Goal: Navigation & Orientation: Find specific page/section

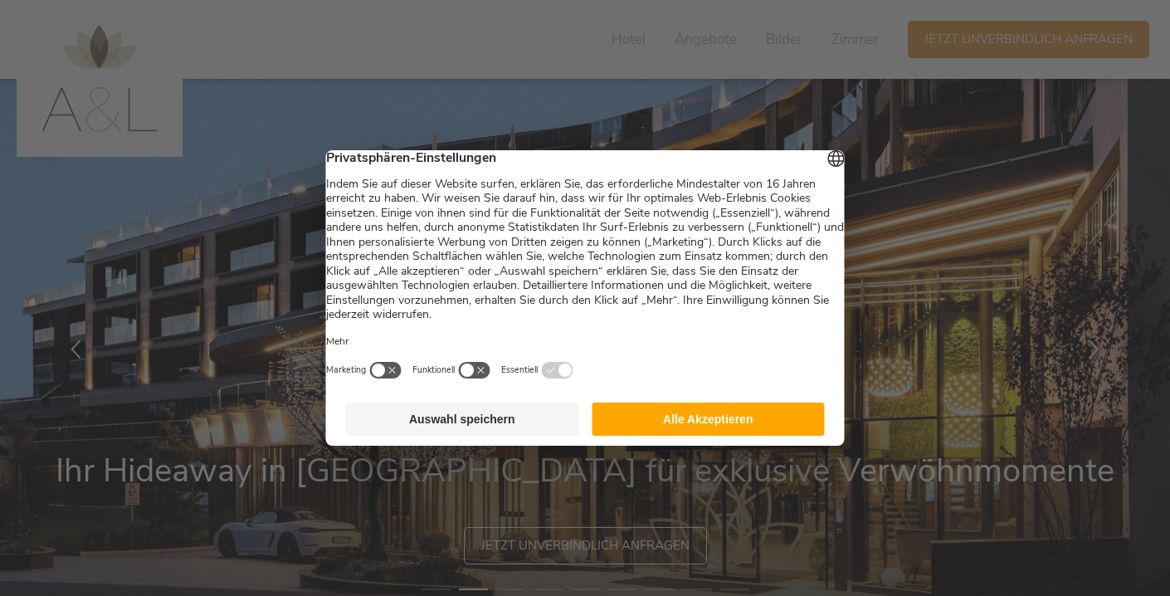
click at [726, 436] on button "Alle Akzeptieren" at bounding box center [708, 418] width 233 height 33
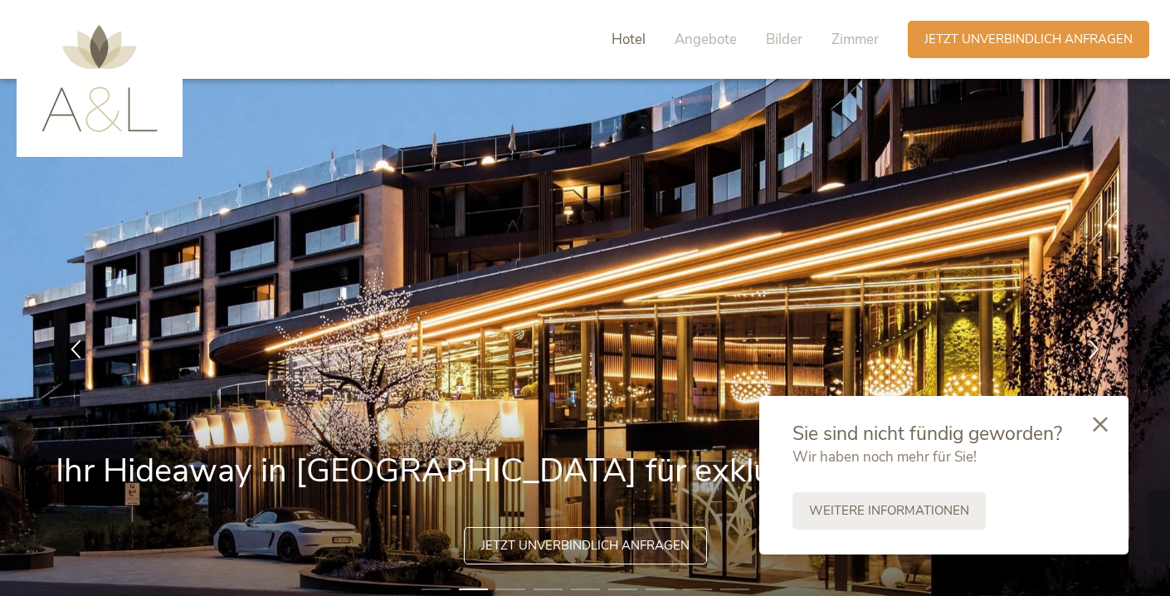
click at [630, 46] on span "Hotel" at bounding box center [629, 39] width 34 height 19
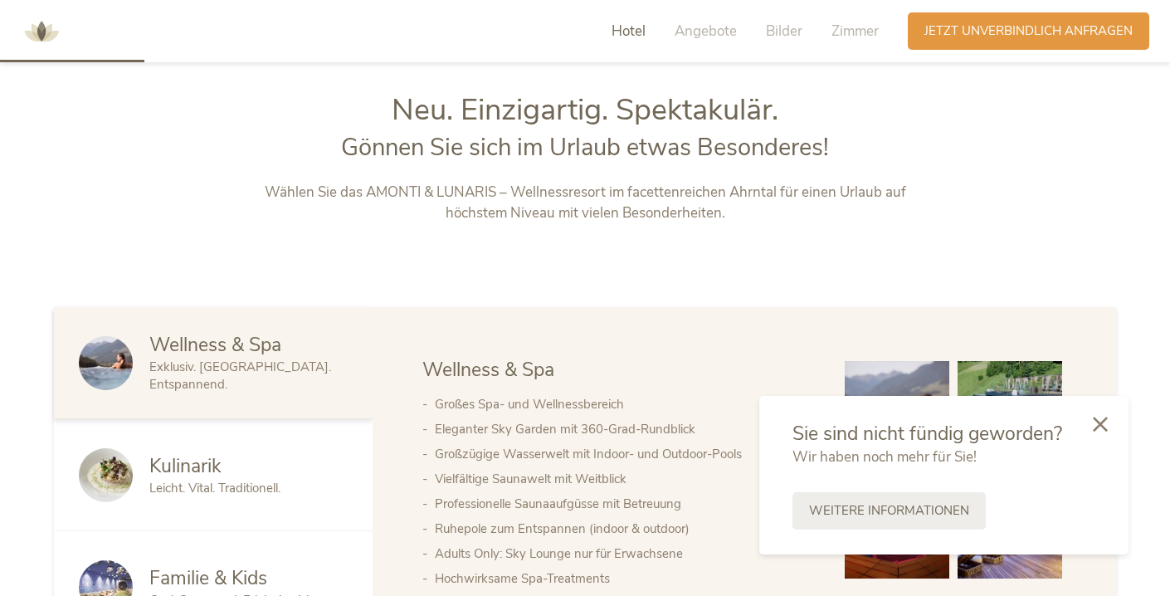
scroll to position [675, 0]
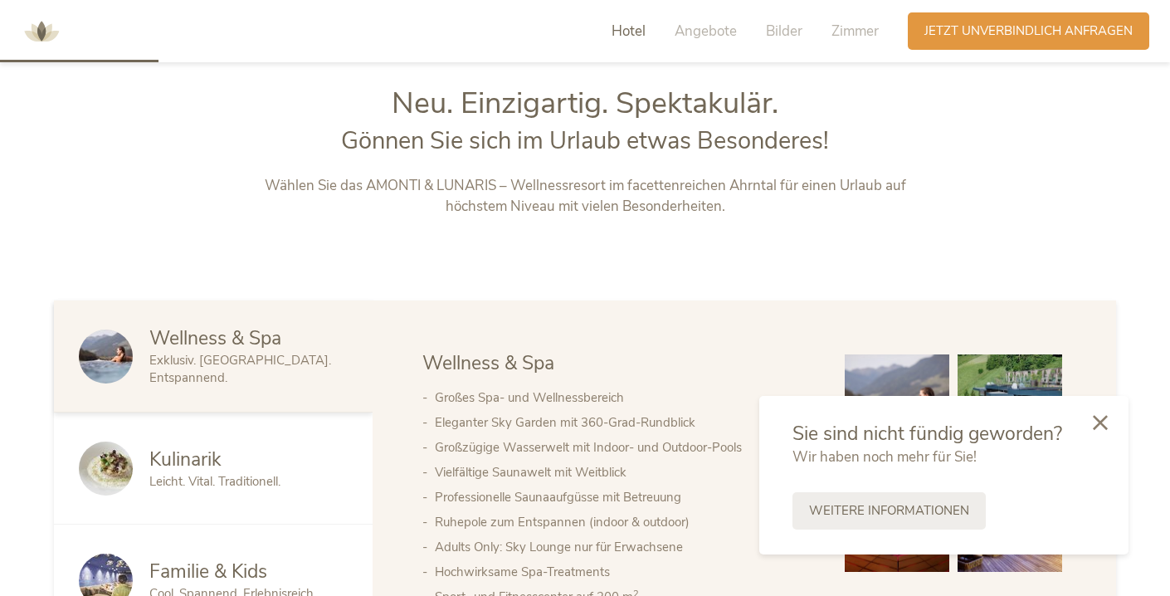
click at [1098, 425] on icon at bounding box center [1100, 422] width 15 height 15
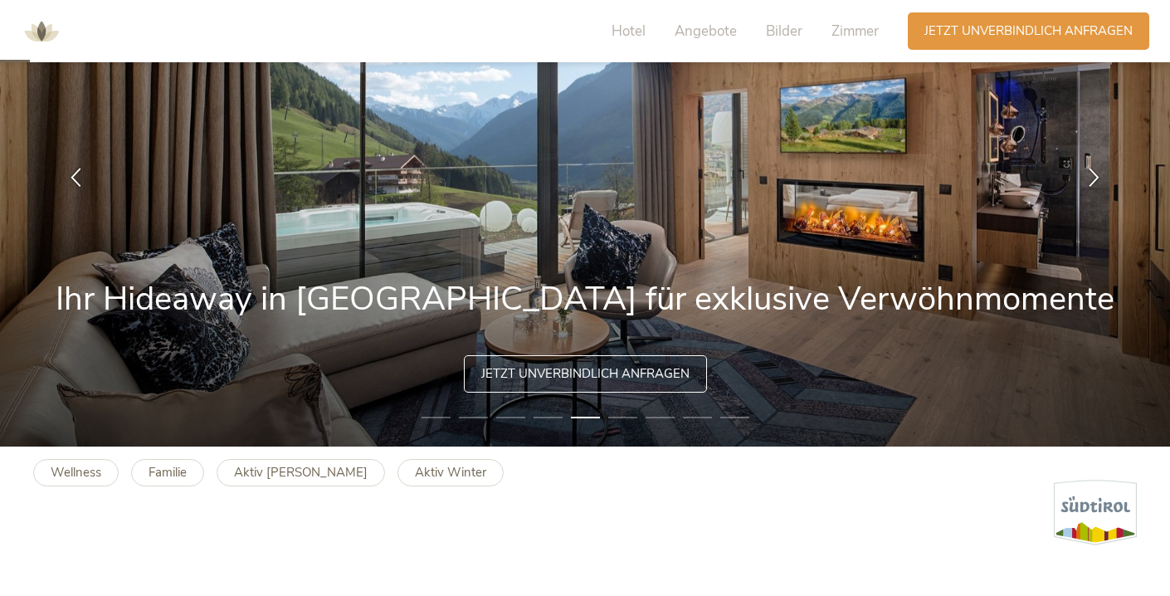
scroll to position [88, 0]
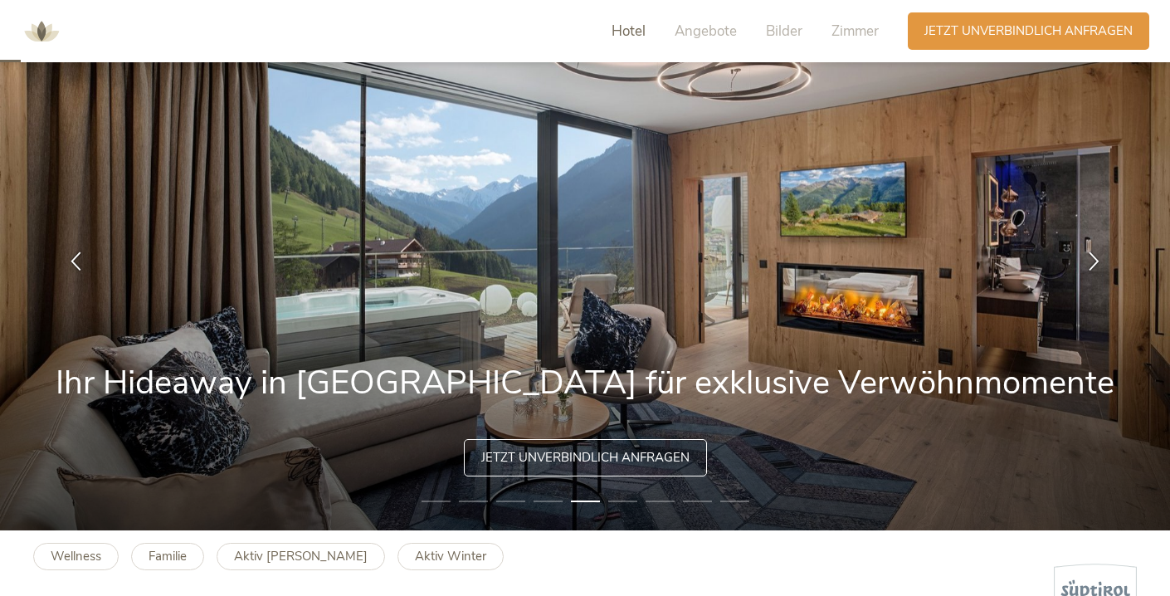
click at [641, 27] on span "Hotel" at bounding box center [629, 31] width 34 height 19
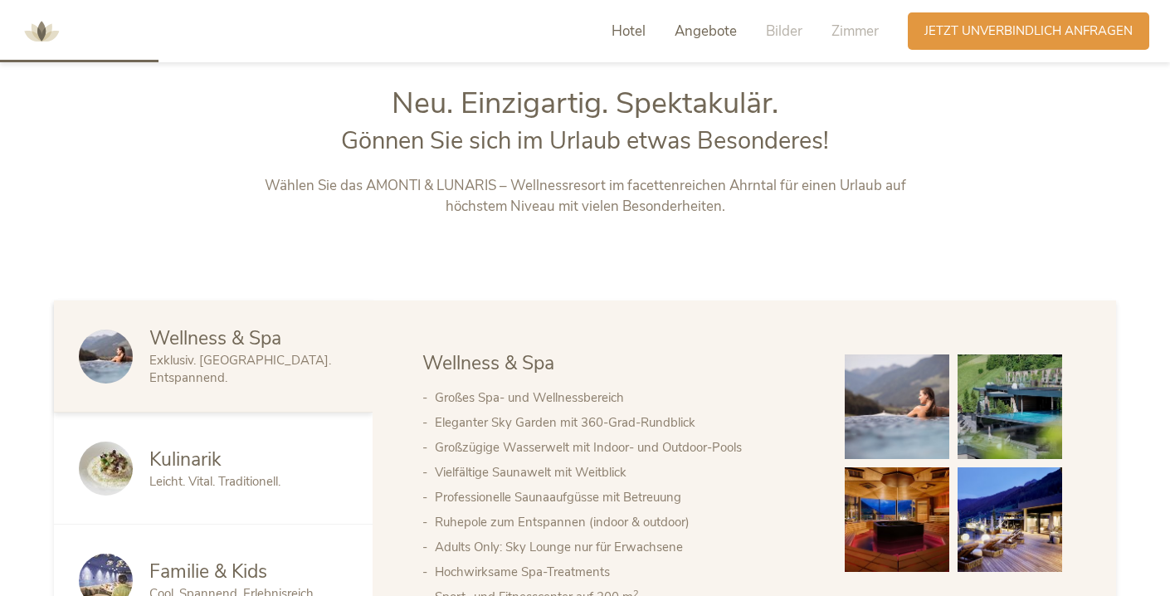
click at [694, 33] on span "Angebote" at bounding box center [706, 31] width 62 height 19
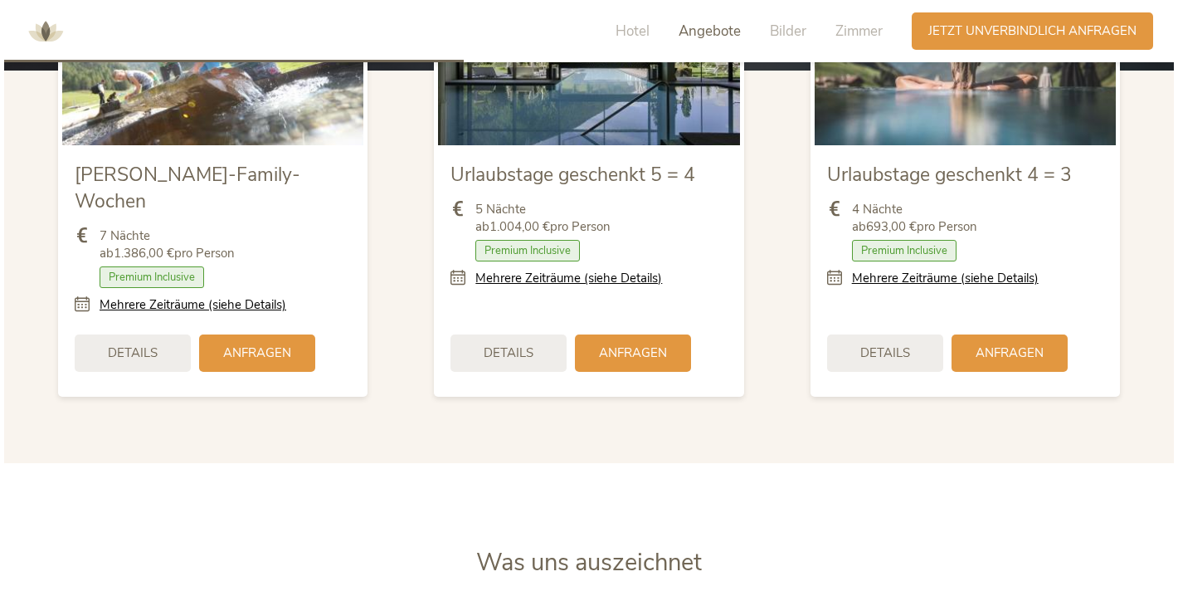
scroll to position [2018, 0]
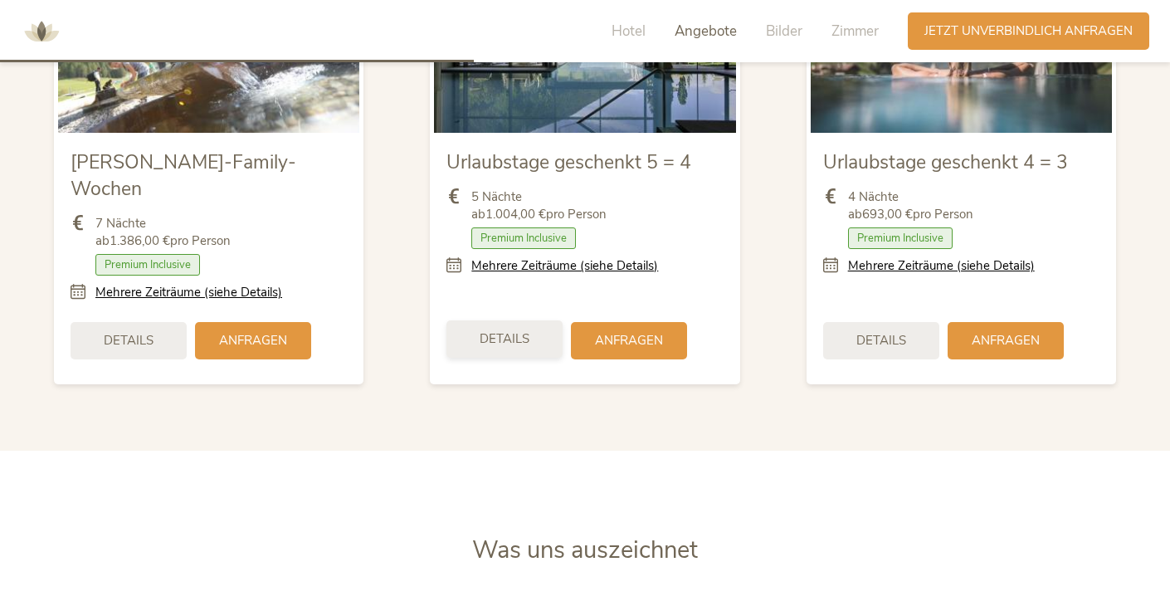
click at [521, 330] on span "Details" at bounding box center [505, 338] width 50 height 17
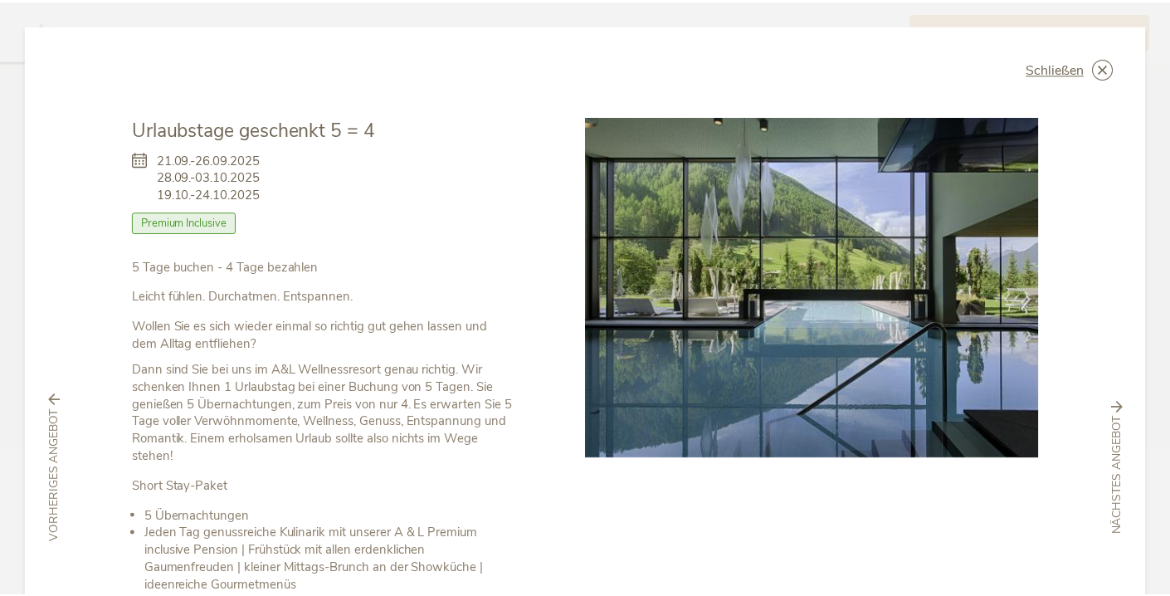
scroll to position [0, 0]
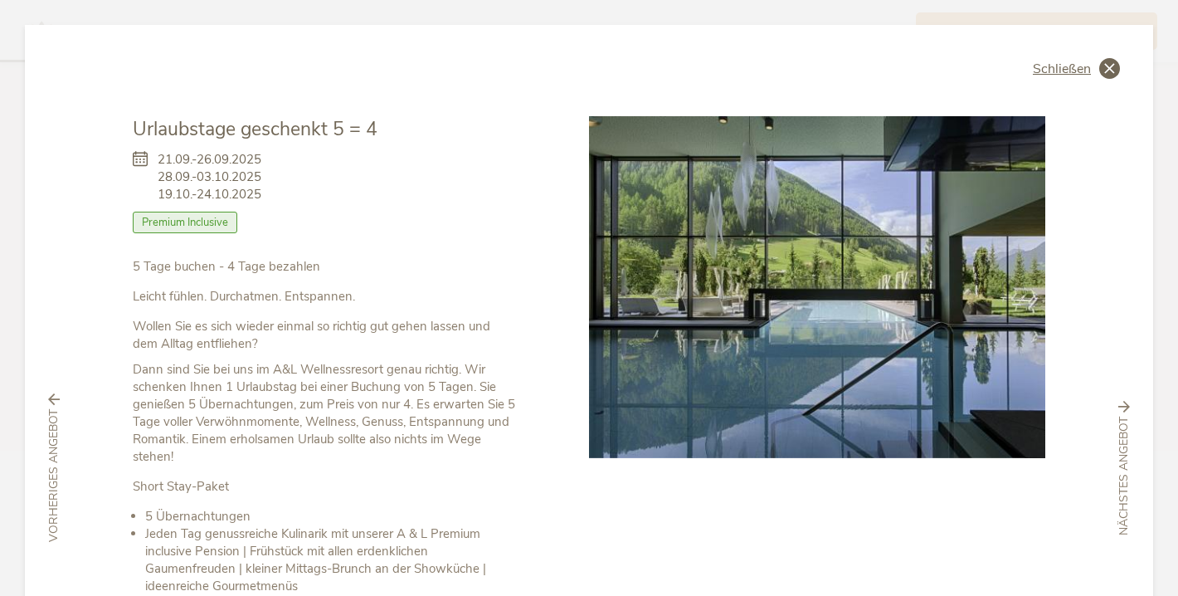
click at [1101, 66] on icon at bounding box center [1109, 68] width 21 height 21
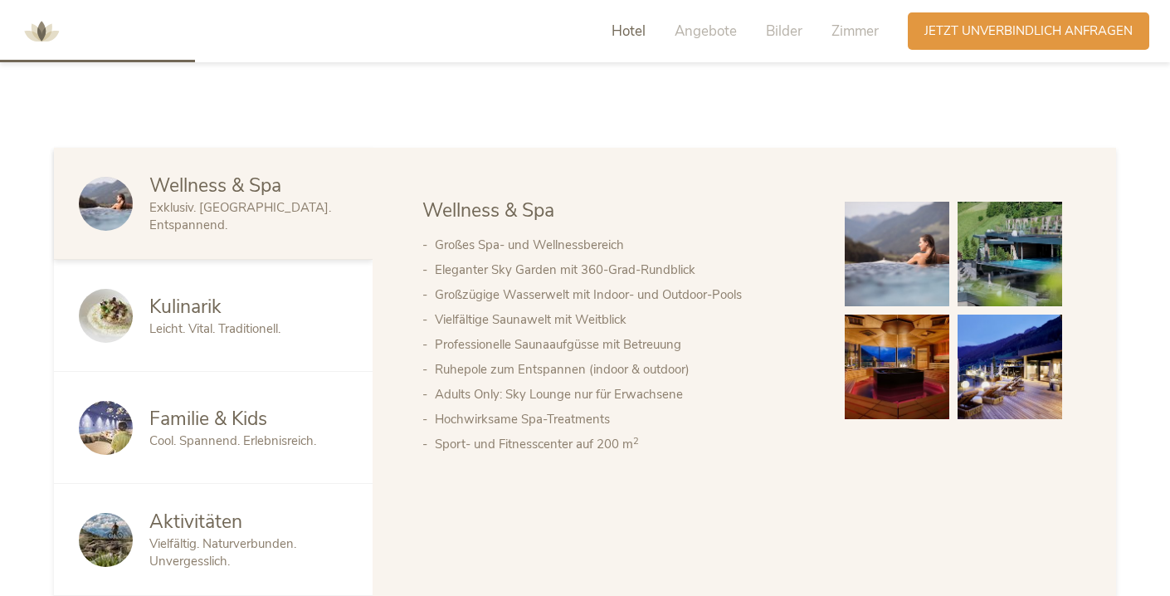
scroll to position [816, 0]
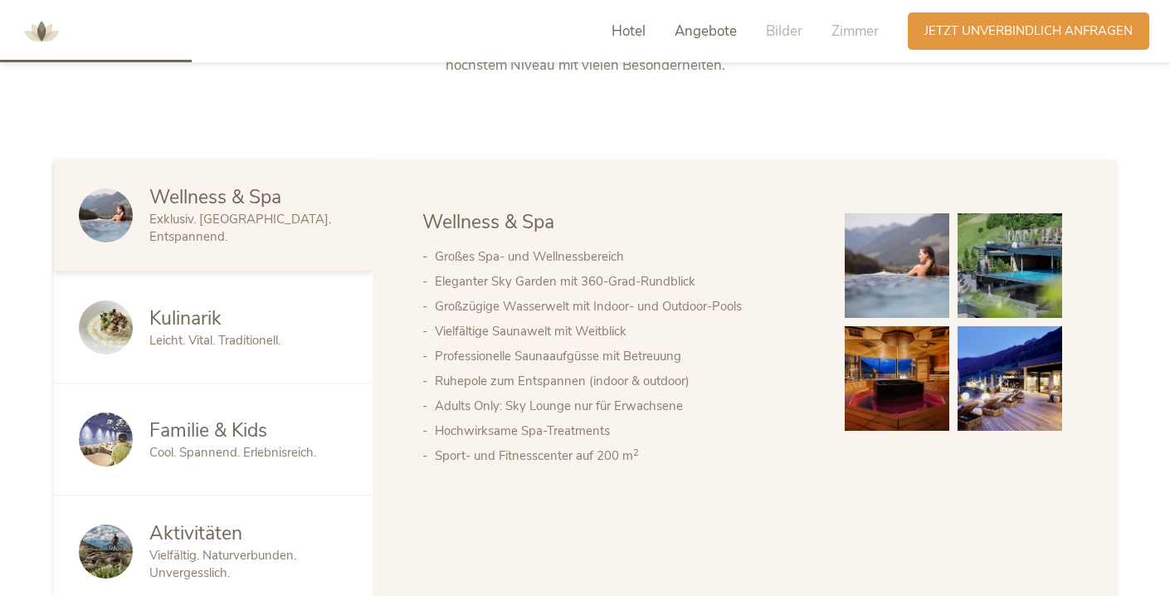
click at [714, 33] on span "Angebote" at bounding box center [706, 31] width 62 height 19
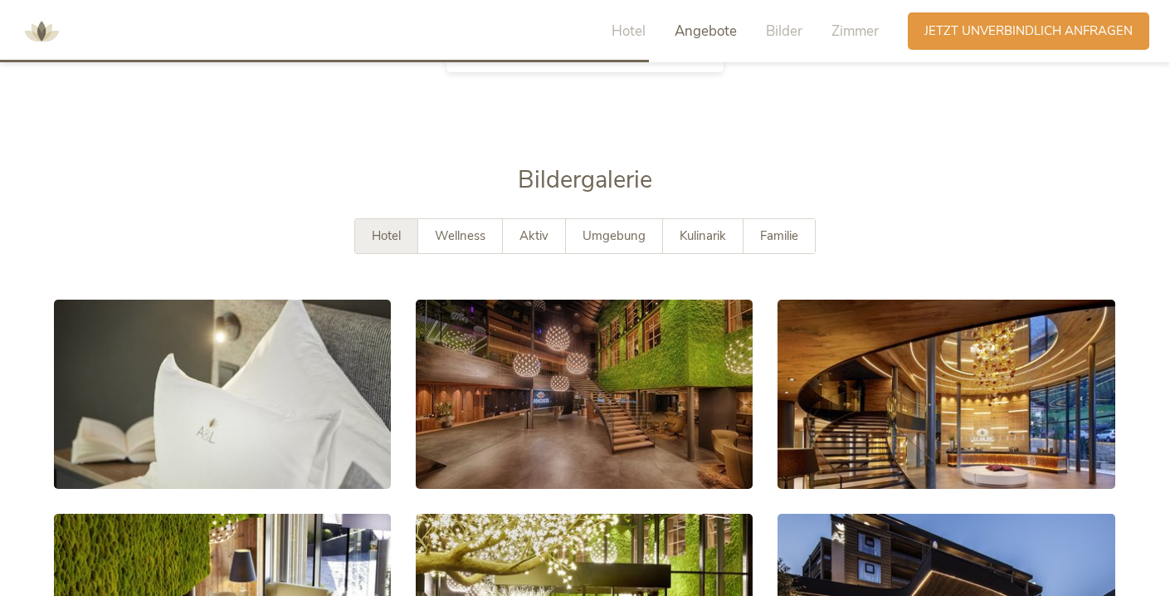
scroll to position [2744, 0]
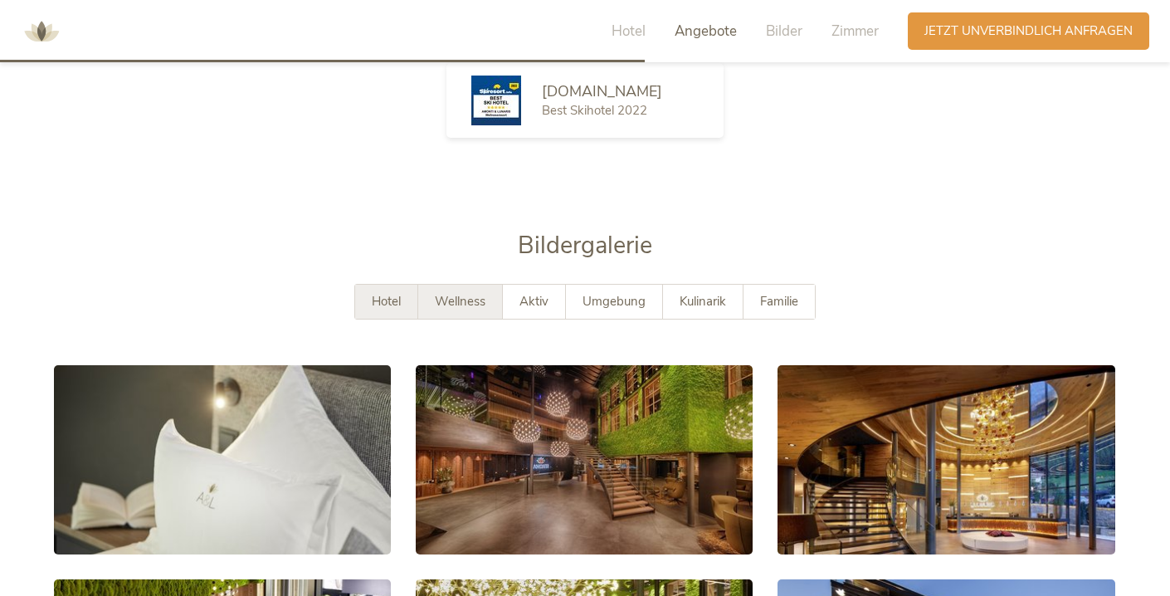
click at [476, 285] on div "Wellness" at bounding box center [460, 302] width 85 height 34
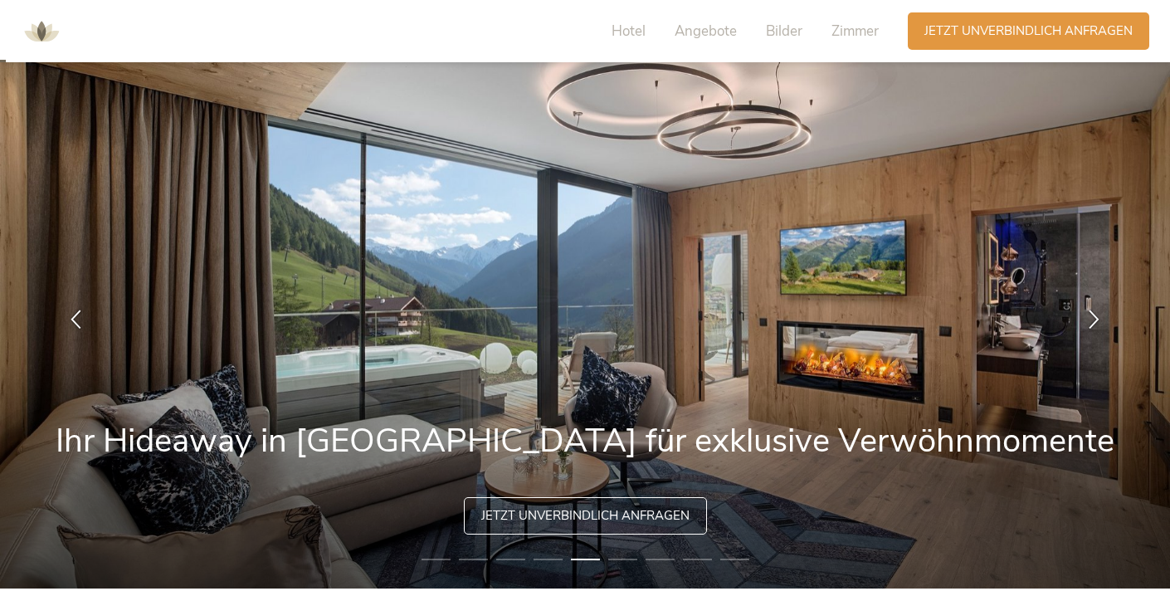
scroll to position [26, 0]
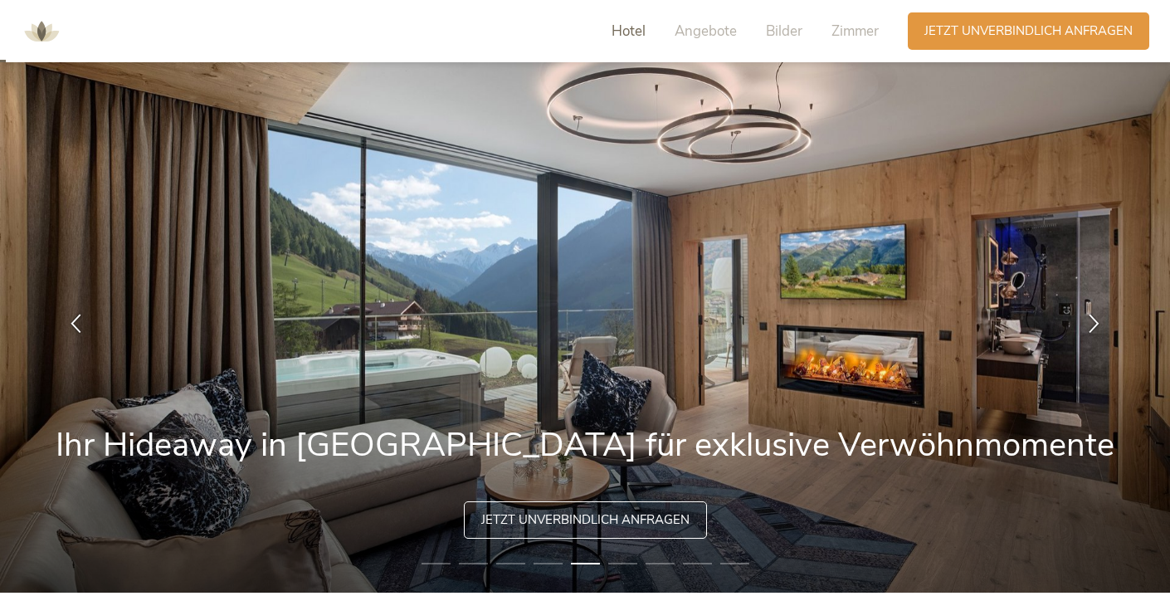
click at [627, 32] on span "Hotel" at bounding box center [629, 31] width 34 height 19
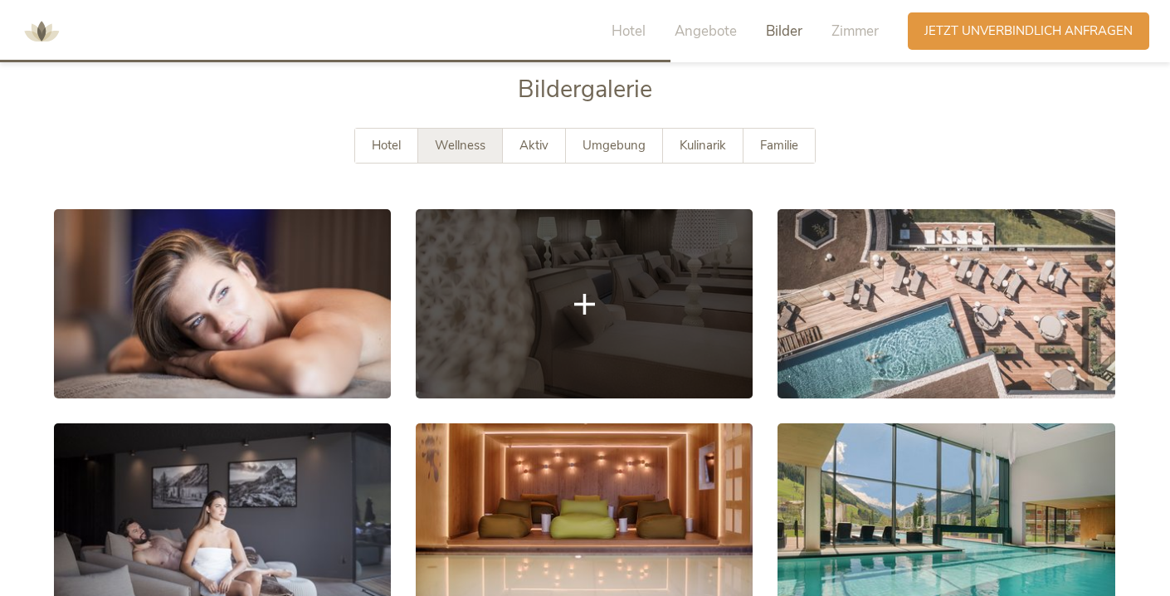
scroll to position [2879, 0]
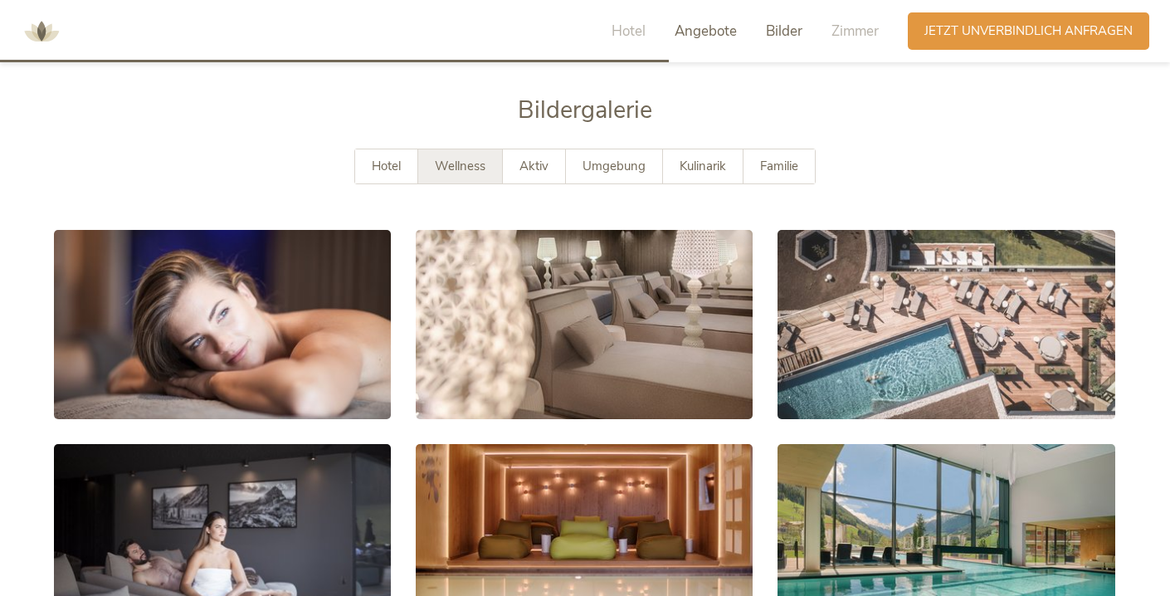
click at [709, 28] on span "Angebote" at bounding box center [706, 31] width 62 height 19
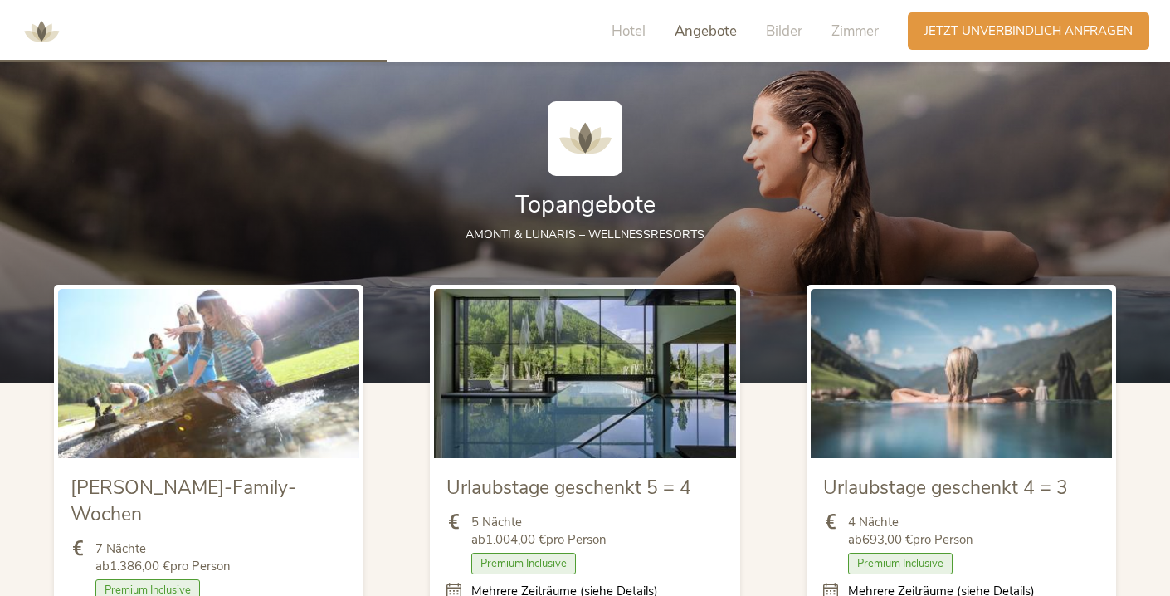
scroll to position [1659, 0]
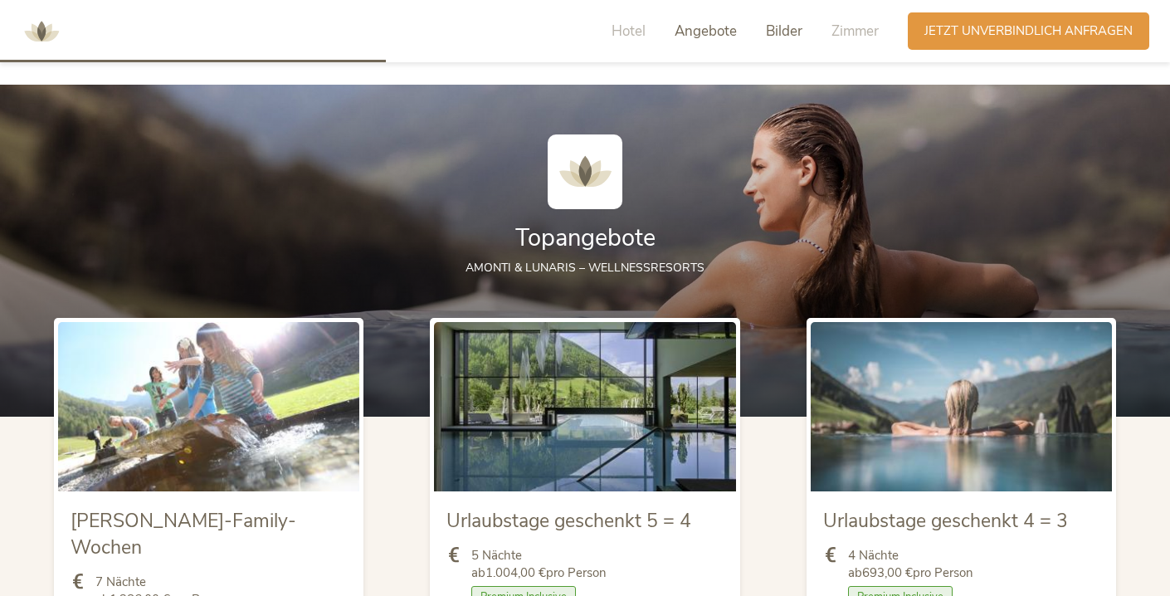
click at [772, 25] on span "Bilder" at bounding box center [784, 31] width 37 height 19
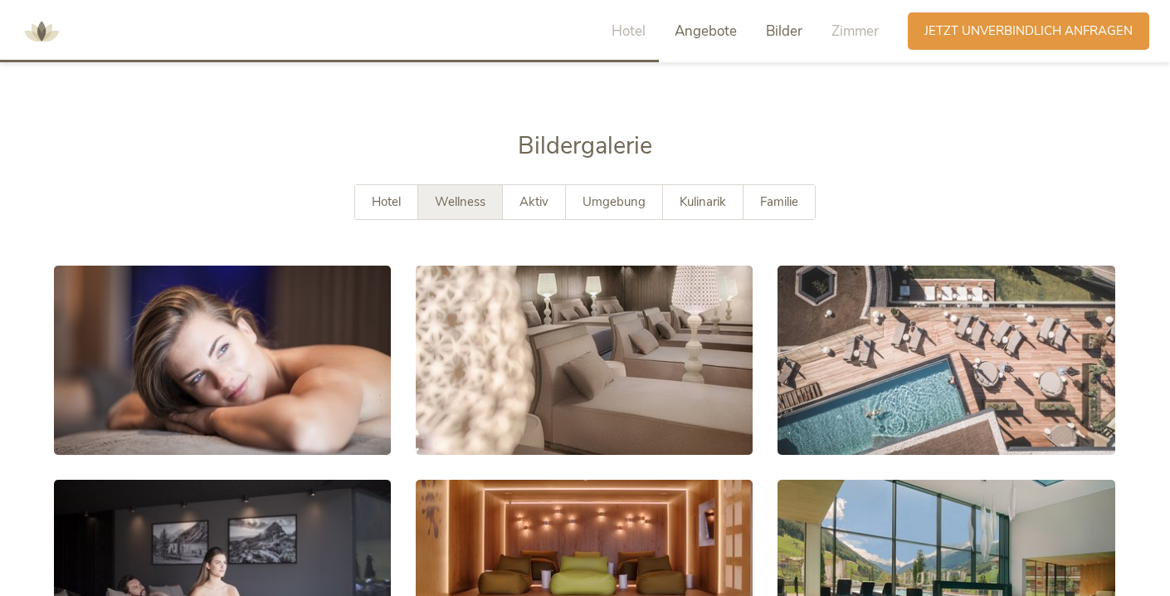
scroll to position [2859, 0]
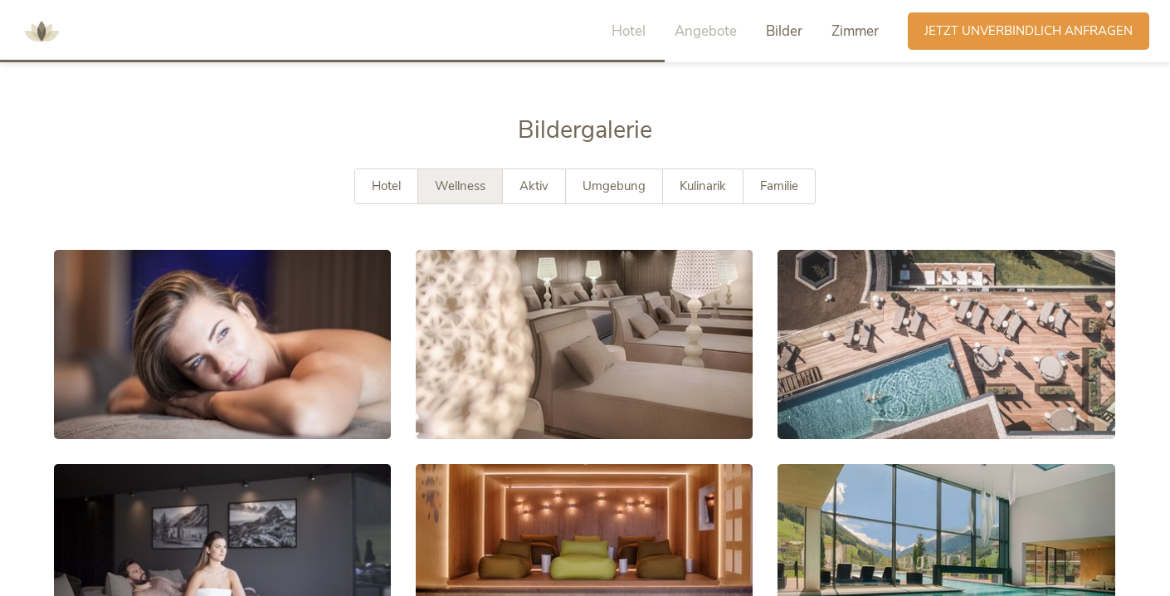
click at [836, 31] on span "Zimmer" at bounding box center [854, 31] width 47 height 19
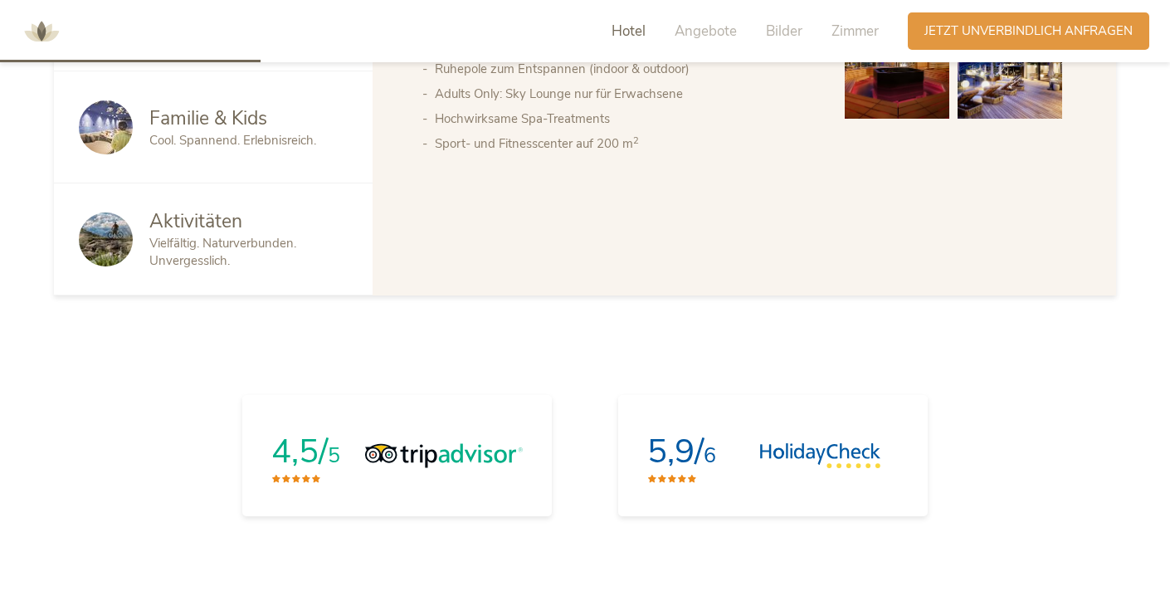
scroll to position [1121, 0]
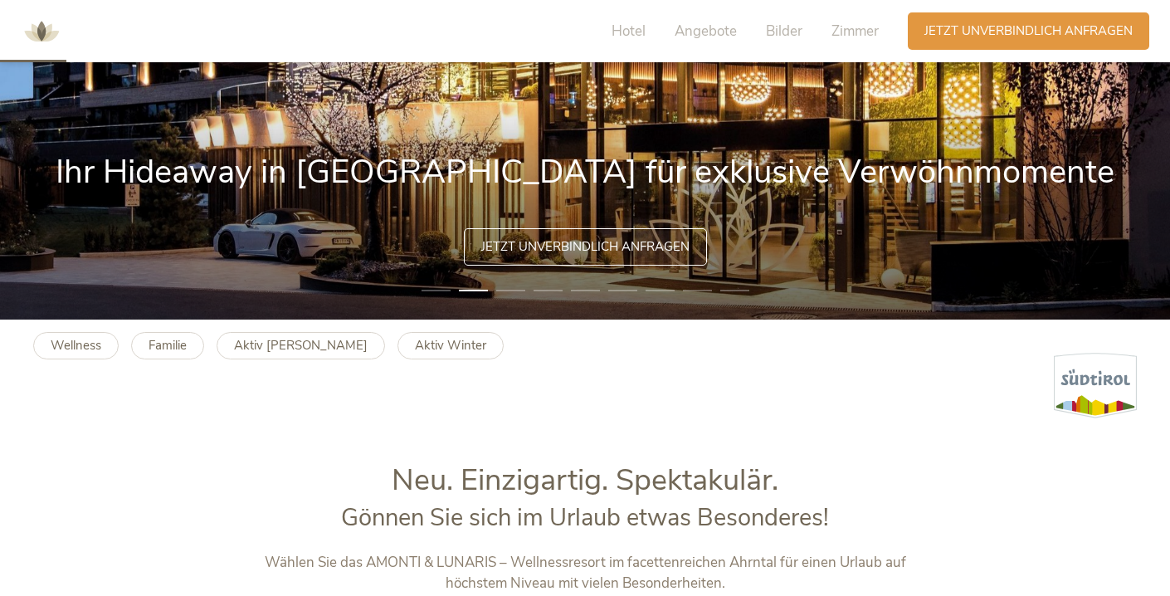
scroll to position [280, 0]
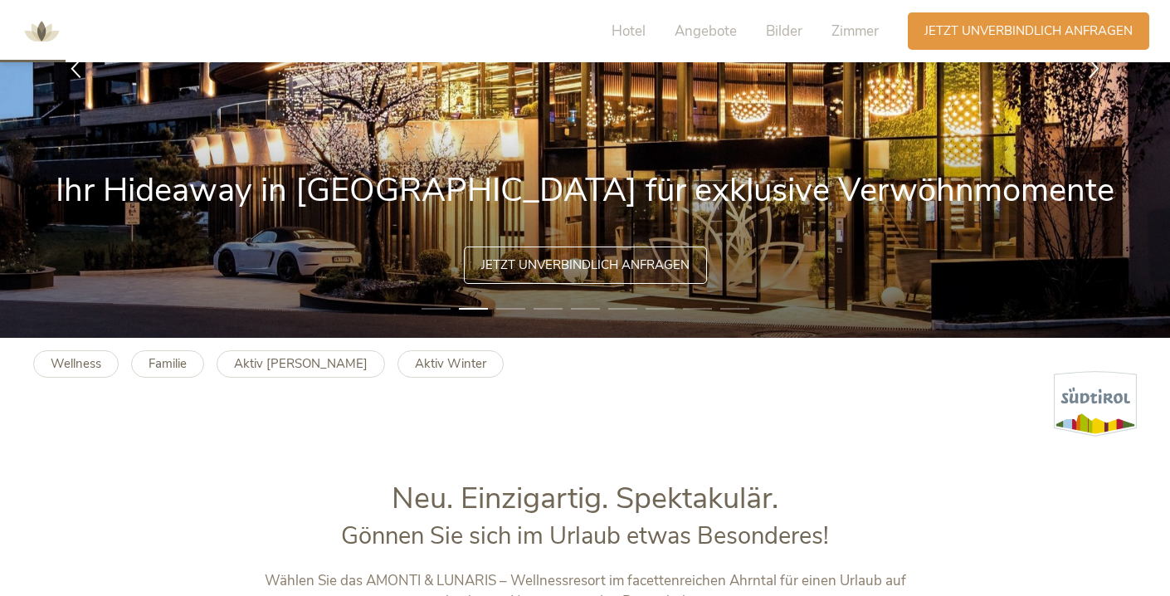
click at [514, 310] on li "3" at bounding box center [510, 308] width 29 height 17
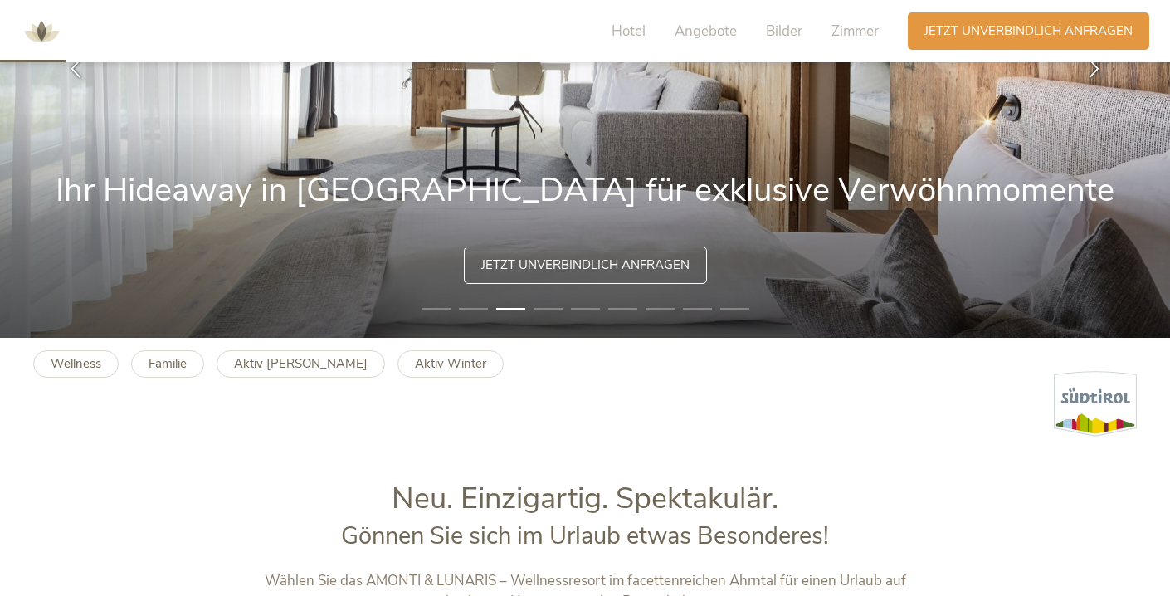
click at [551, 311] on li "4" at bounding box center [548, 308] width 29 height 17
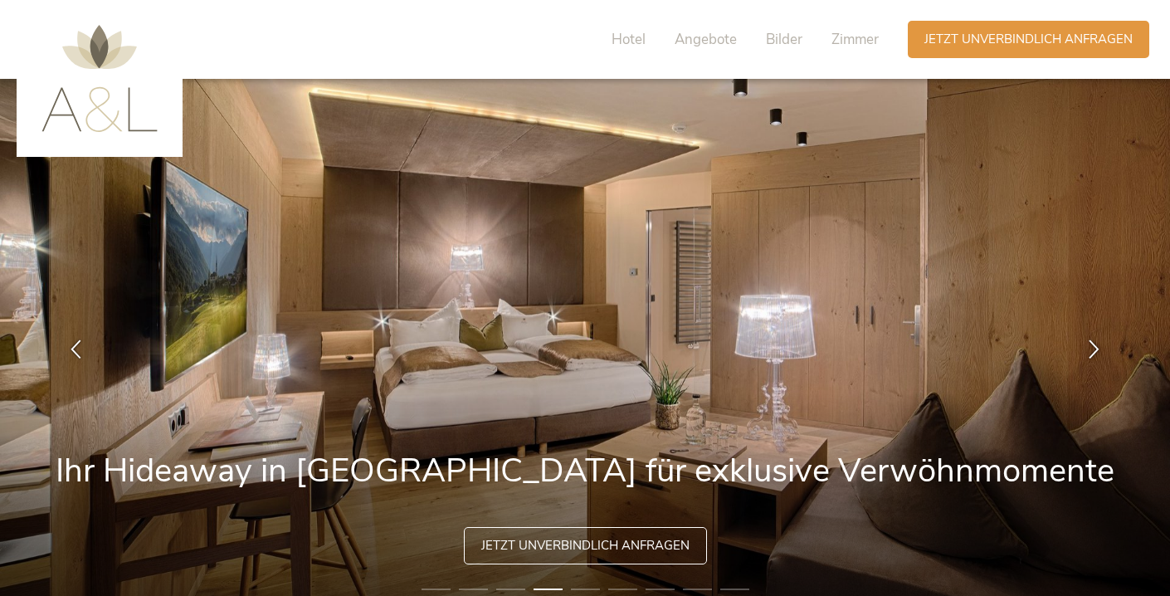
scroll to position [0, 0]
click at [626, 37] on span "Hotel" at bounding box center [629, 39] width 34 height 19
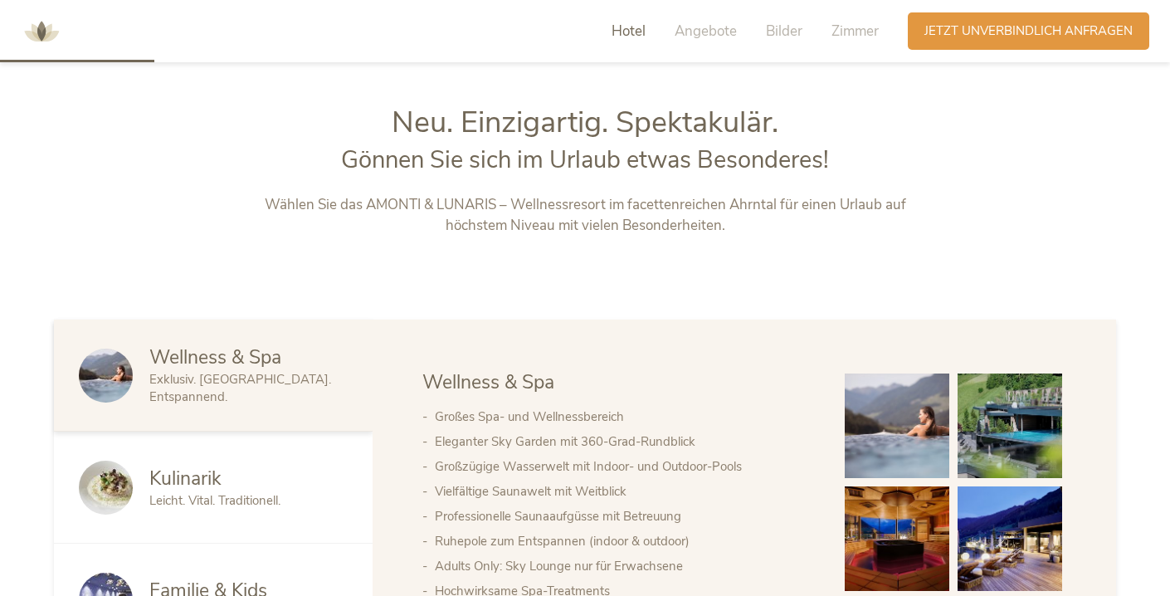
scroll to position [675, 0]
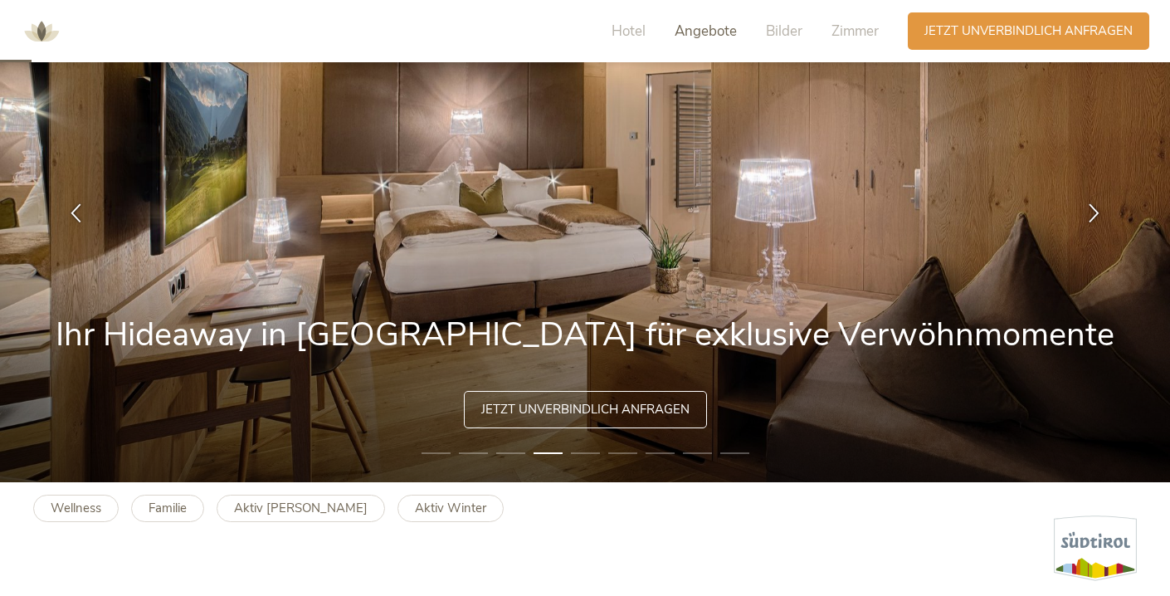
click at [706, 28] on span "Angebote" at bounding box center [706, 31] width 62 height 19
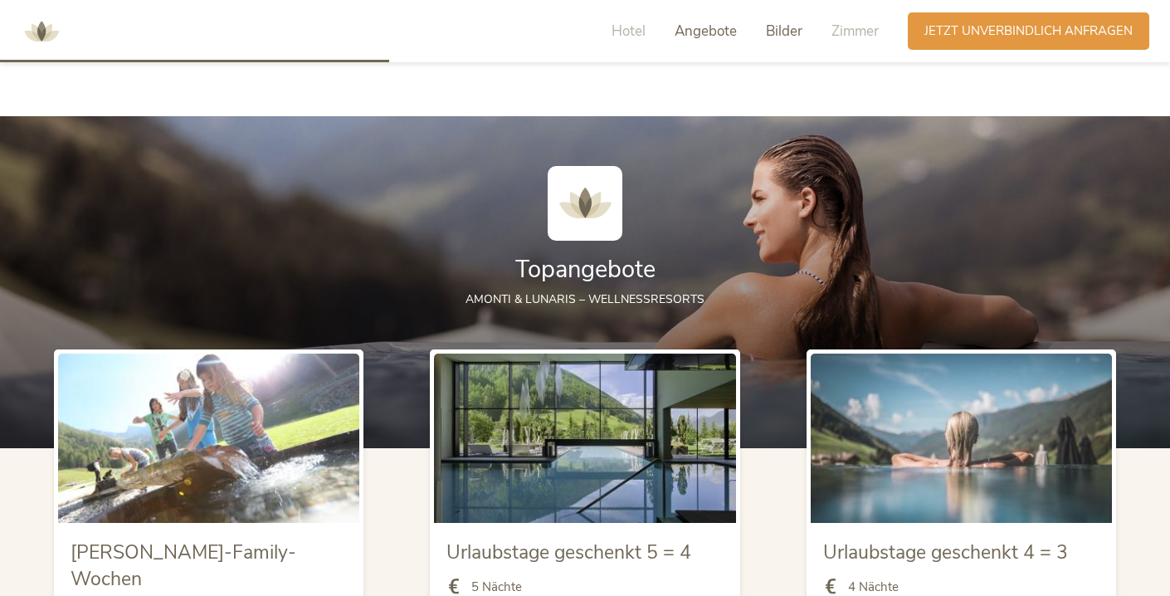
scroll to position [1659, 0]
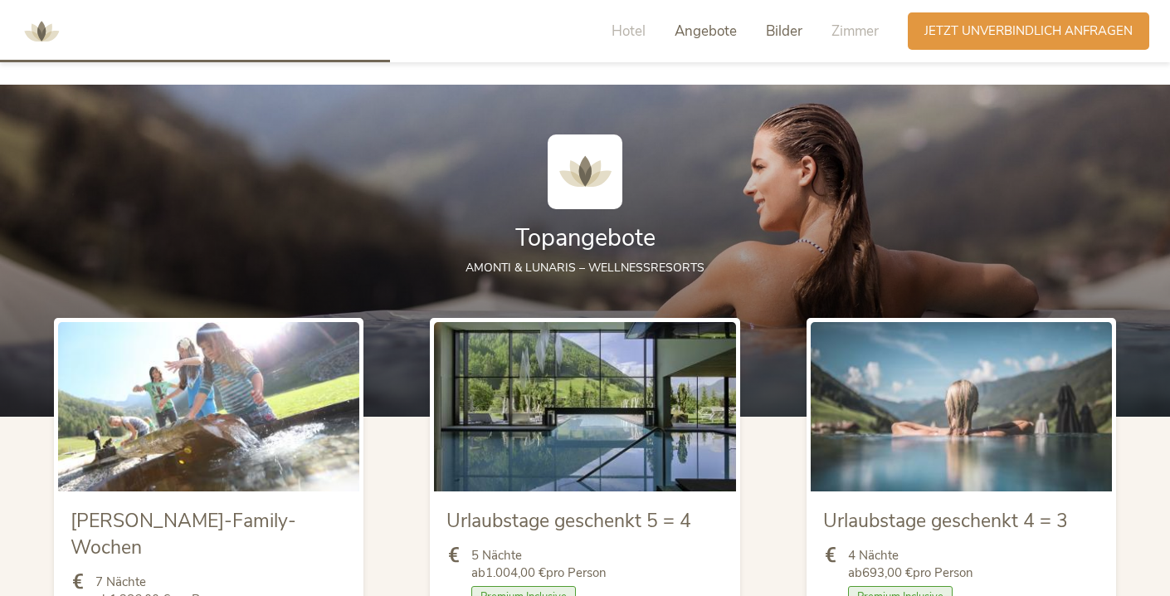
click at [767, 34] on span "Bilder" at bounding box center [784, 31] width 37 height 19
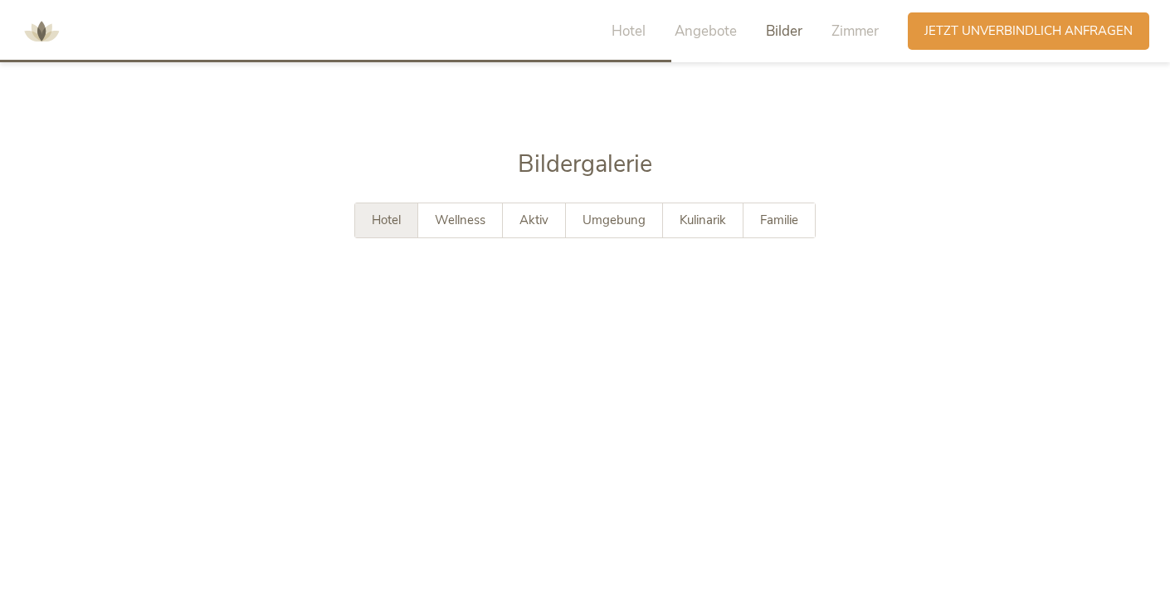
scroll to position [2859, 0]
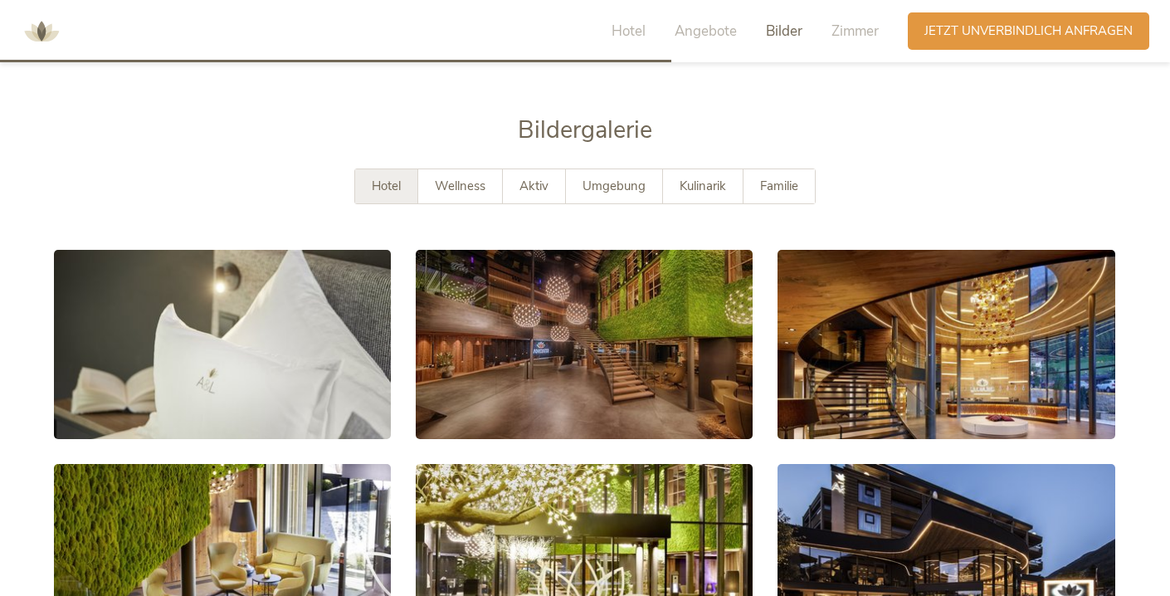
click at [397, 169] on div "Hotel" at bounding box center [386, 186] width 63 height 34
click at [849, 33] on span "Zimmer" at bounding box center [854, 31] width 47 height 19
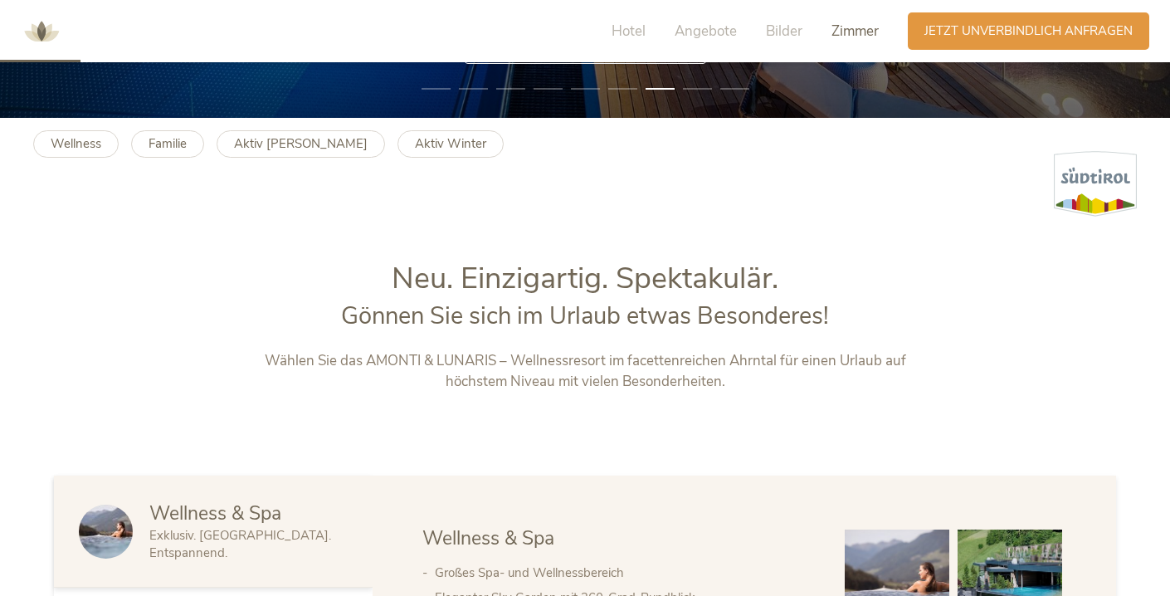
scroll to position [229, 0]
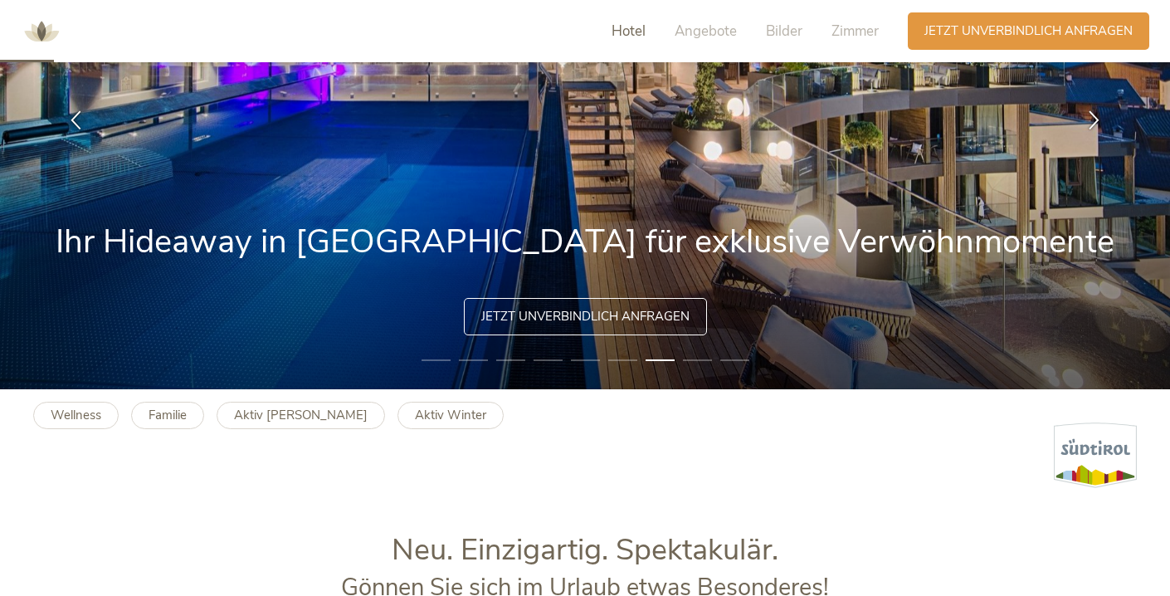
click at [627, 37] on span "Hotel" at bounding box center [629, 31] width 34 height 19
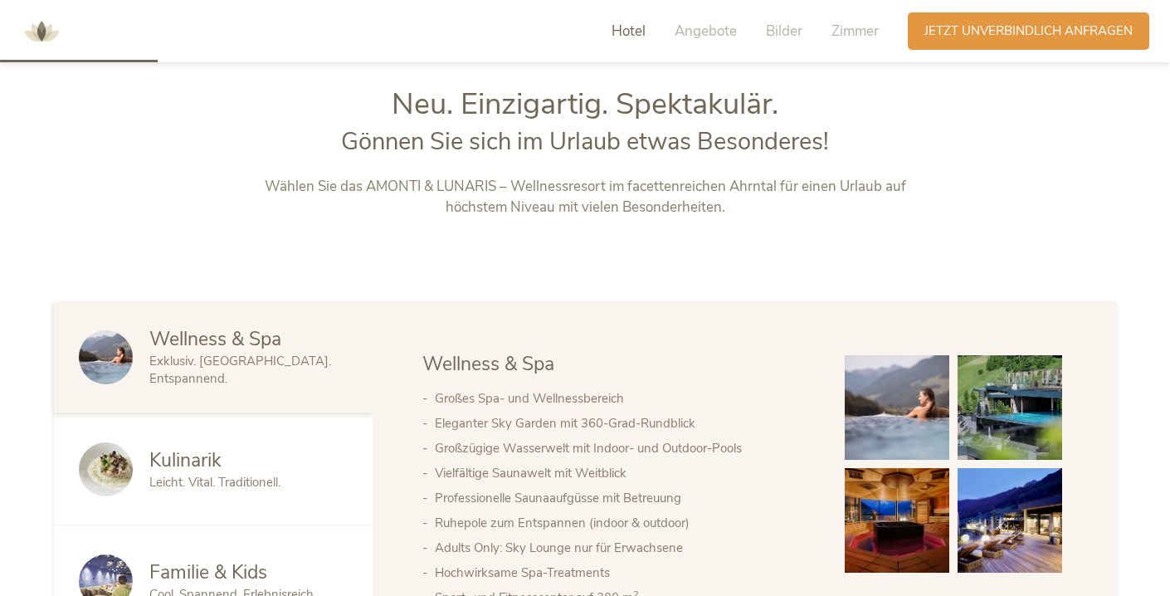
scroll to position [675, 0]
click at [630, 31] on span "Hotel" at bounding box center [629, 31] width 34 height 19
click at [35, 38] on img at bounding box center [42, 32] width 50 height 50
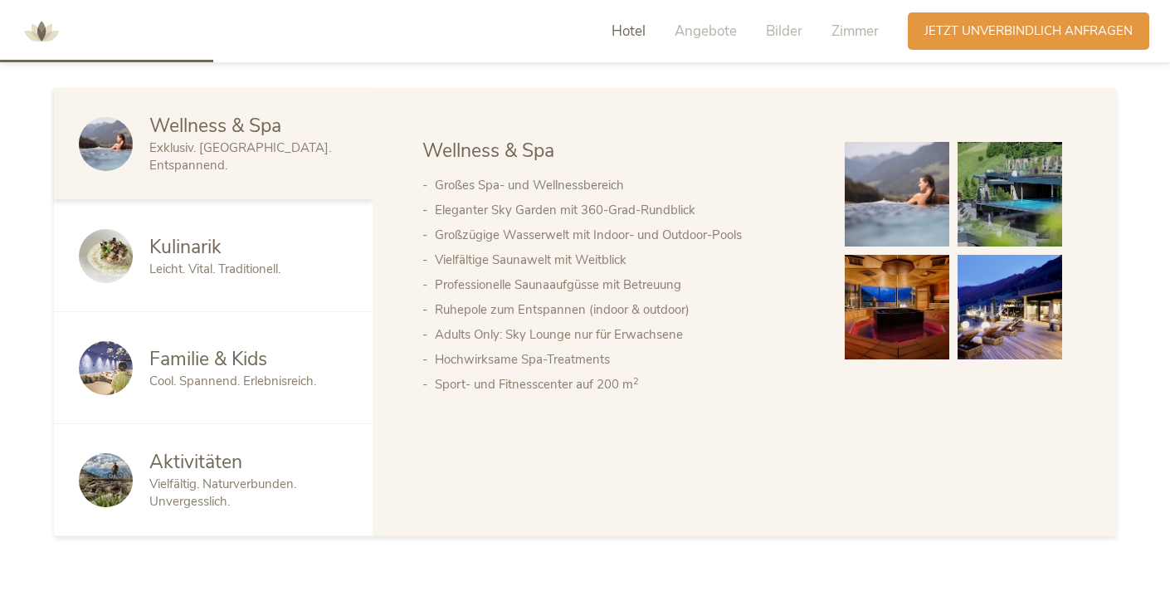
scroll to position [913, 0]
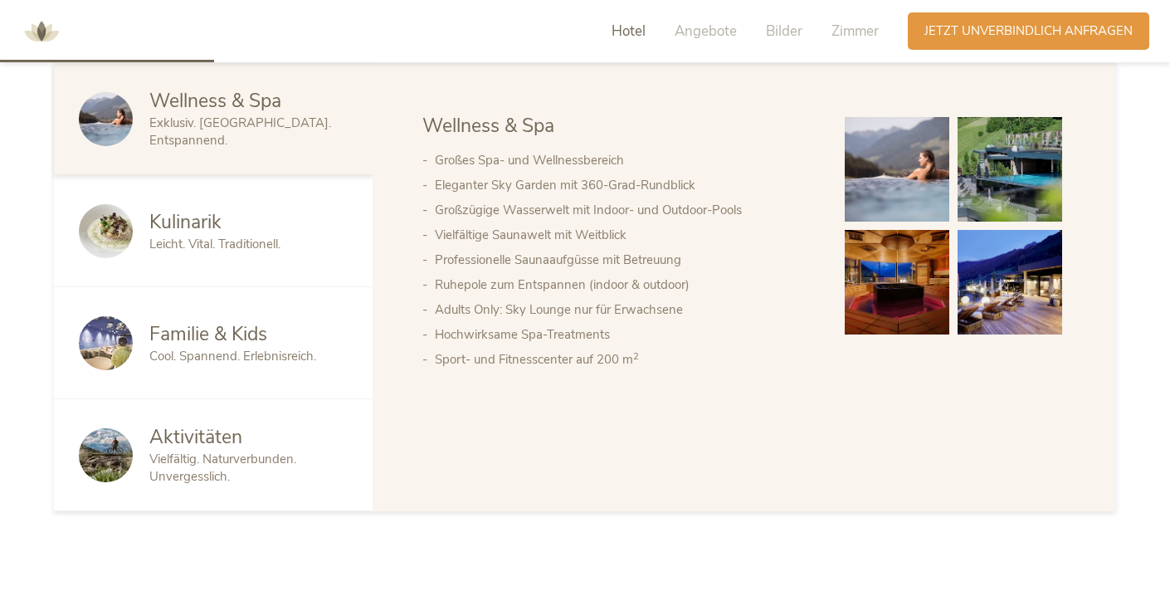
click at [236, 219] on div "Kulinarik" at bounding box center [248, 222] width 198 height 27
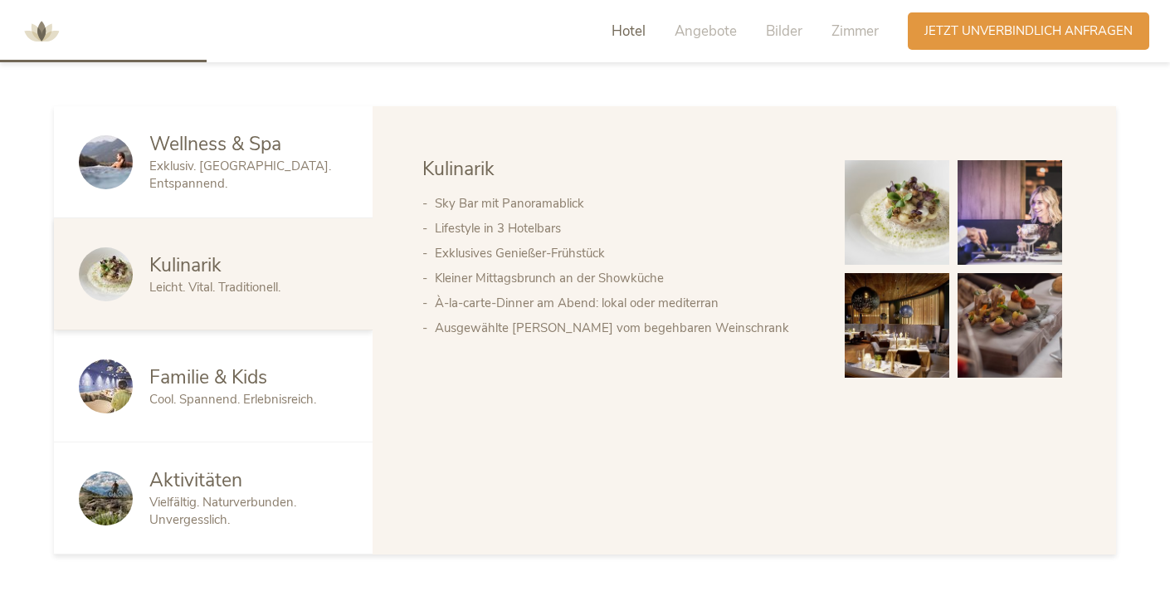
scroll to position [858, 0]
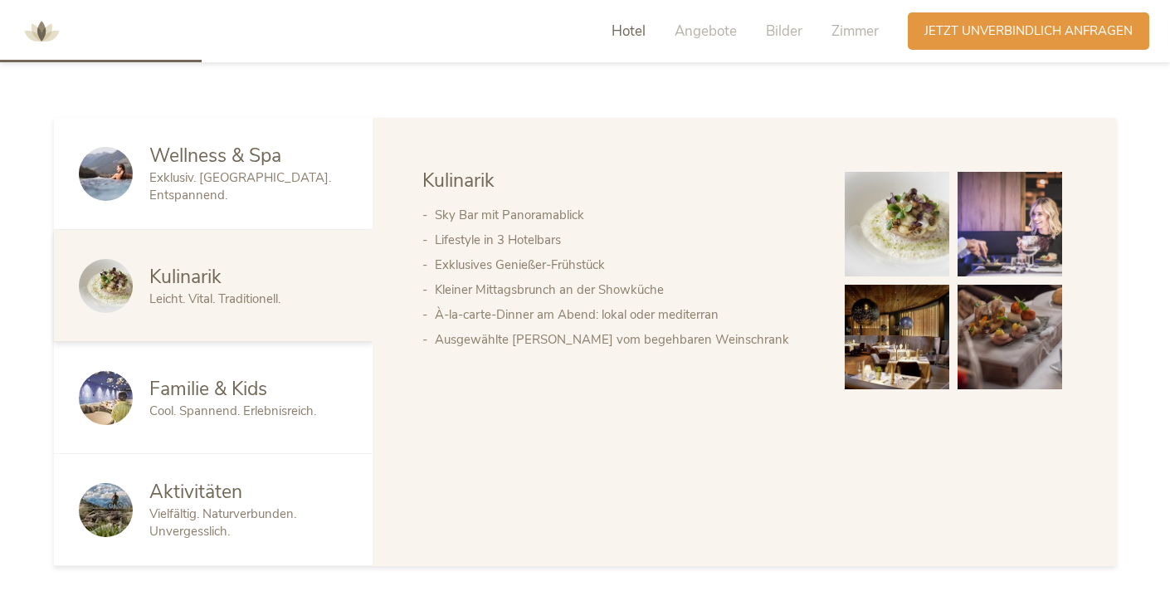
click at [302, 363] on div "Familie & Kids Cool. Spannend. Erlebnisreich." at bounding box center [213, 398] width 319 height 112
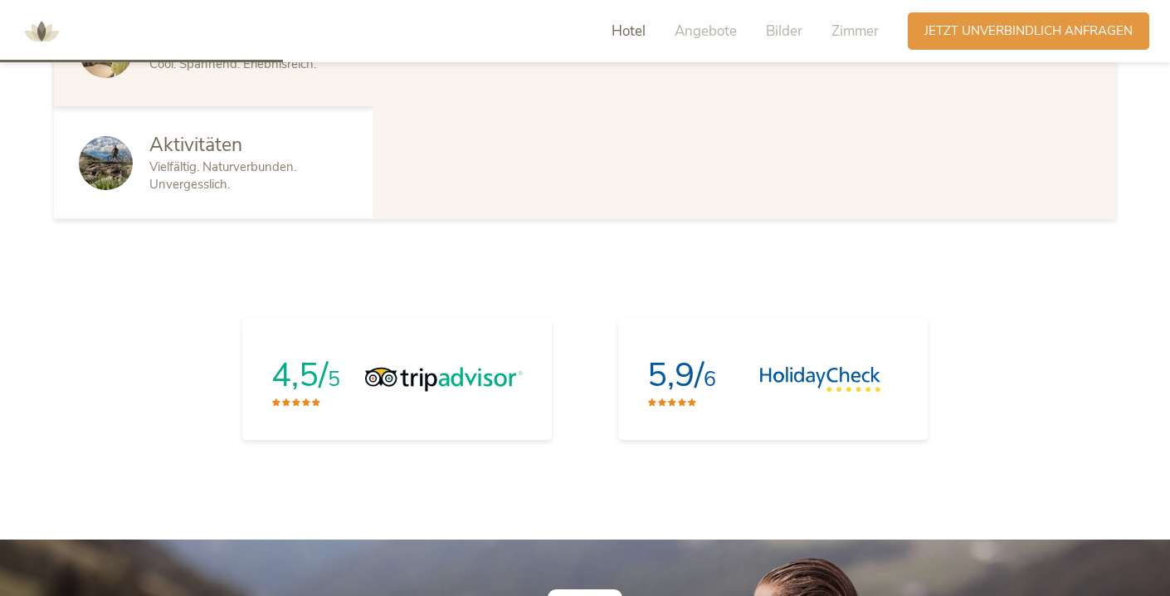
scroll to position [1206, 0]
